Goal: Information Seeking & Learning: Learn about a topic

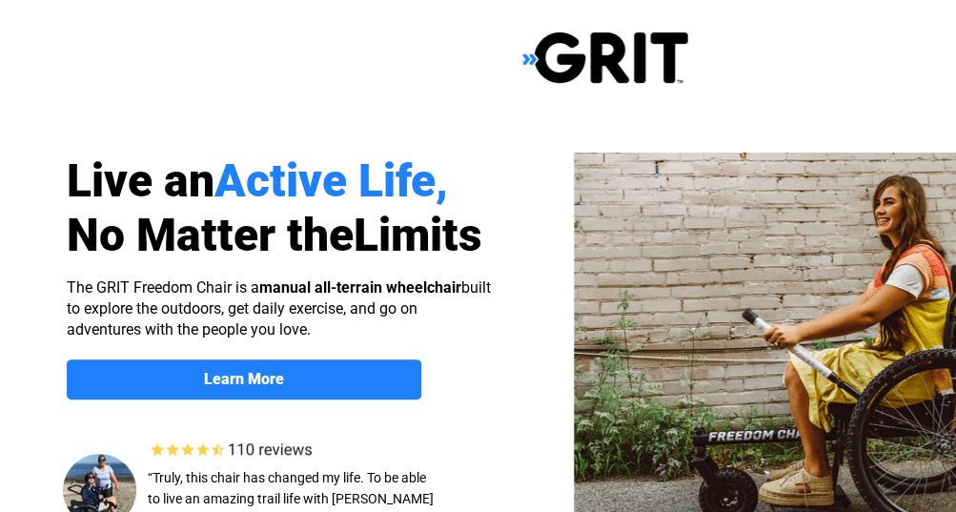
select select "CA"
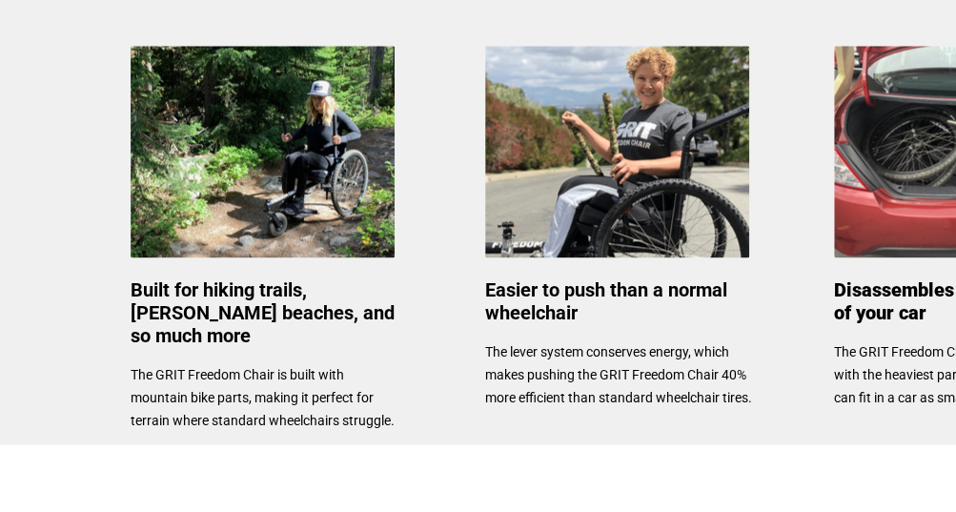
scroll to position [953, 0]
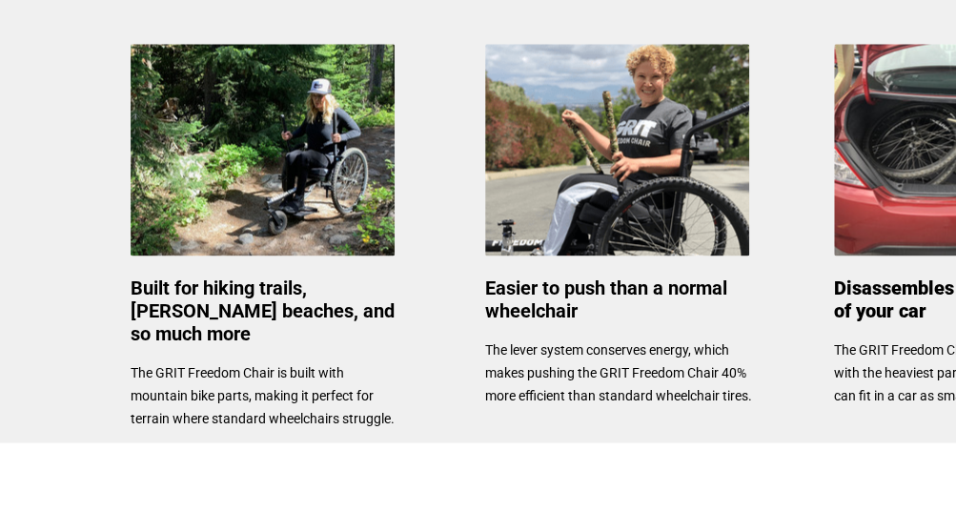
click at [878, 308] on span "Disassembles to fit in the trunk of your car" at bounding box center [969, 299] width 270 height 46
click at [895, 274] on div at bounding box center [605, 220] width 1210 height 444
drag, startPoint x: 865, startPoint y: 302, endPoint x: 866, endPoint y: 331, distance: 28.6
click at [863, 306] on span "Disassembles to fit in the trunk of your car" at bounding box center [969, 299] width 270 height 46
click at [919, 354] on span "The GRIT Freedom Chair easily disassembles, with the heaviest part weighing onl…" at bounding box center [967, 372] width 266 height 61
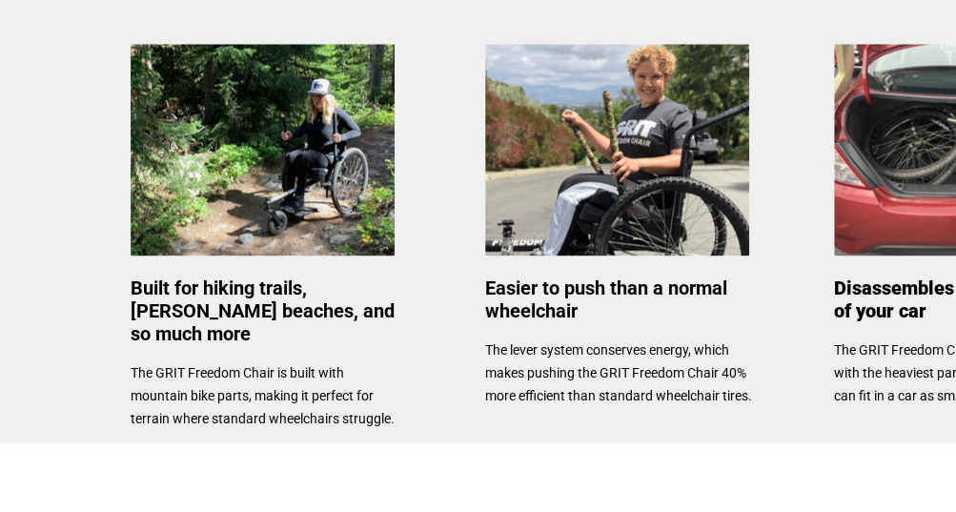
click at [918, 355] on span "The GRIT Freedom Chair easily disassembles, with the heaviest part weighing onl…" at bounding box center [967, 372] width 266 height 61
click at [905, 382] on p "The GRIT Freedom Chair easily disassembles, with the heaviest part weighing onl…" at bounding box center [969, 372] width 270 height 69
click at [881, 175] on img at bounding box center [966, 150] width 264 height 212
click at [886, 168] on img at bounding box center [966, 150] width 264 height 212
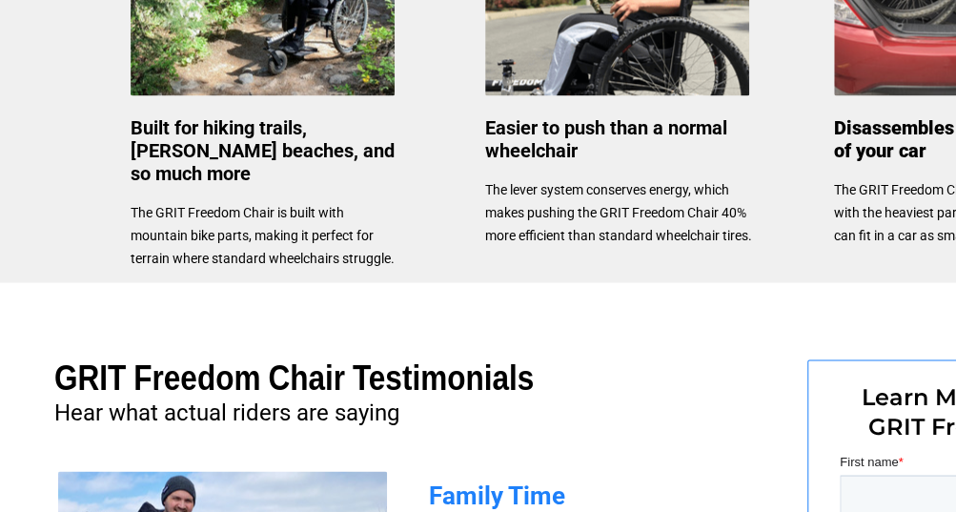
scroll to position [1143, 0]
